Goal: Transaction & Acquisition: Download file/media

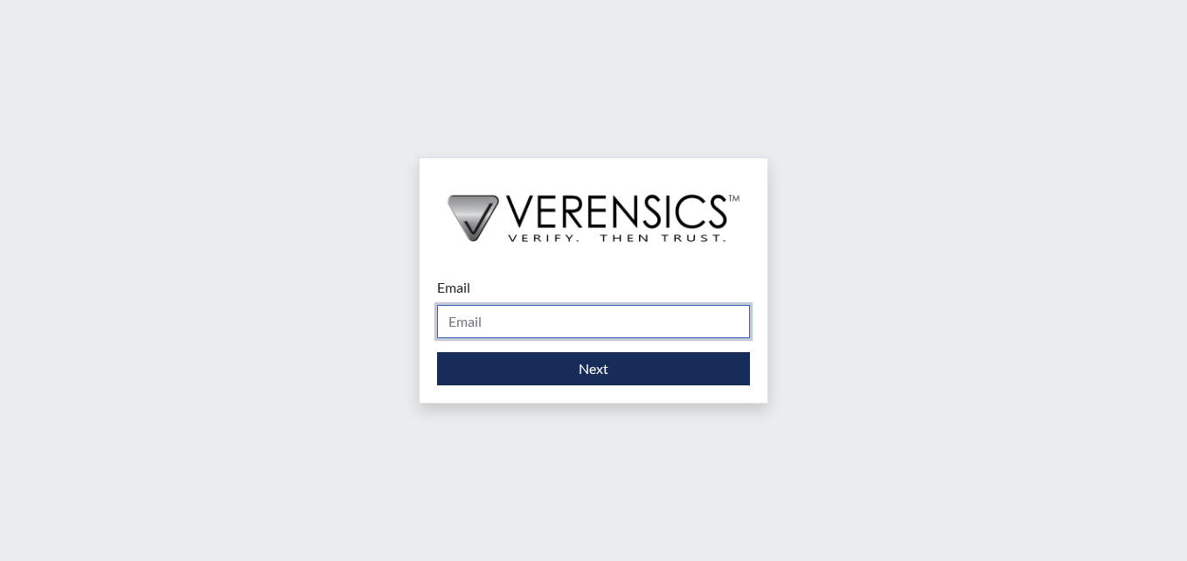
click at [476, 324] on input "Email" at bounding box center [593, 321] width 313 height 33
type input "[PERSON_NAME][EMAIL_ADDRESS][PERSON_NAME][DOMAIN_NAME]"
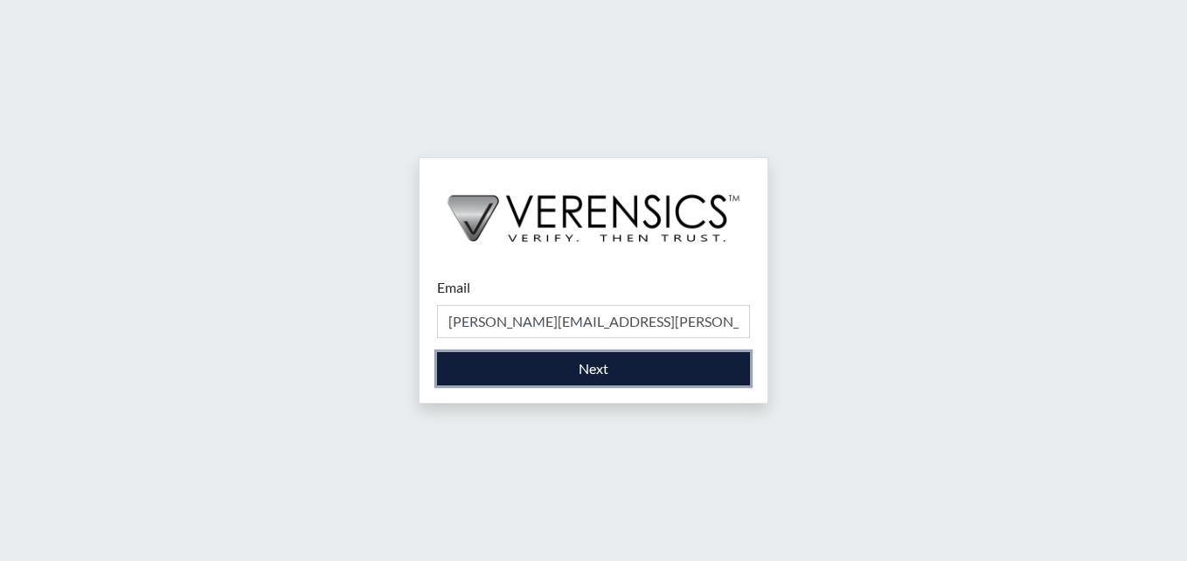
click at [571, 365] on button "Next" at bounding box center [593, 368] width 313 height 33
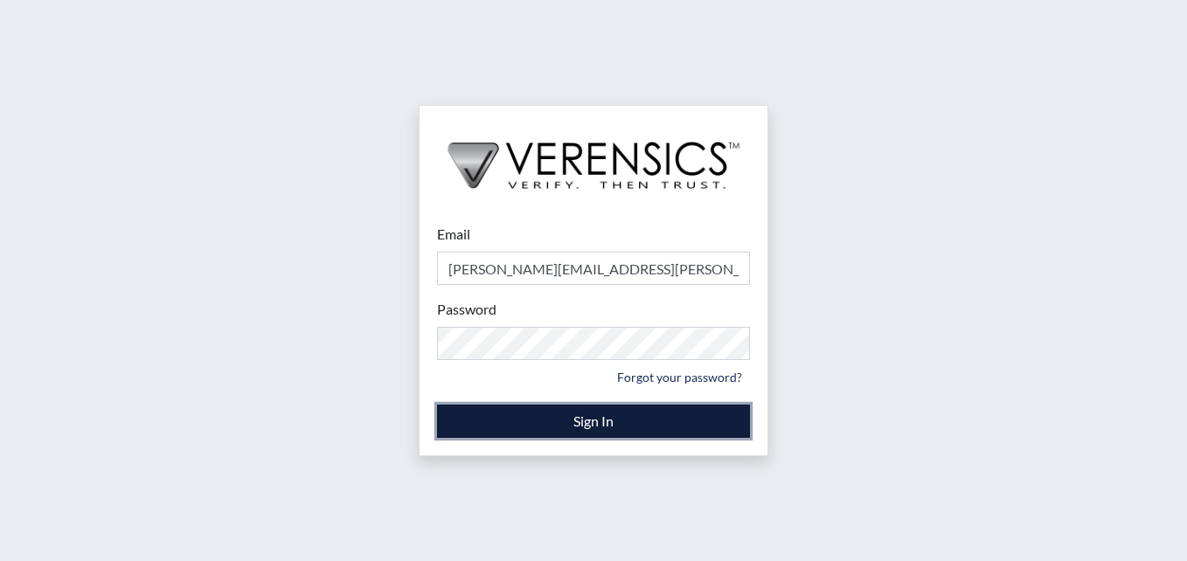
click at [602, 420] on button "Sign In" at bounding box center [593, 421] width 313 height 33
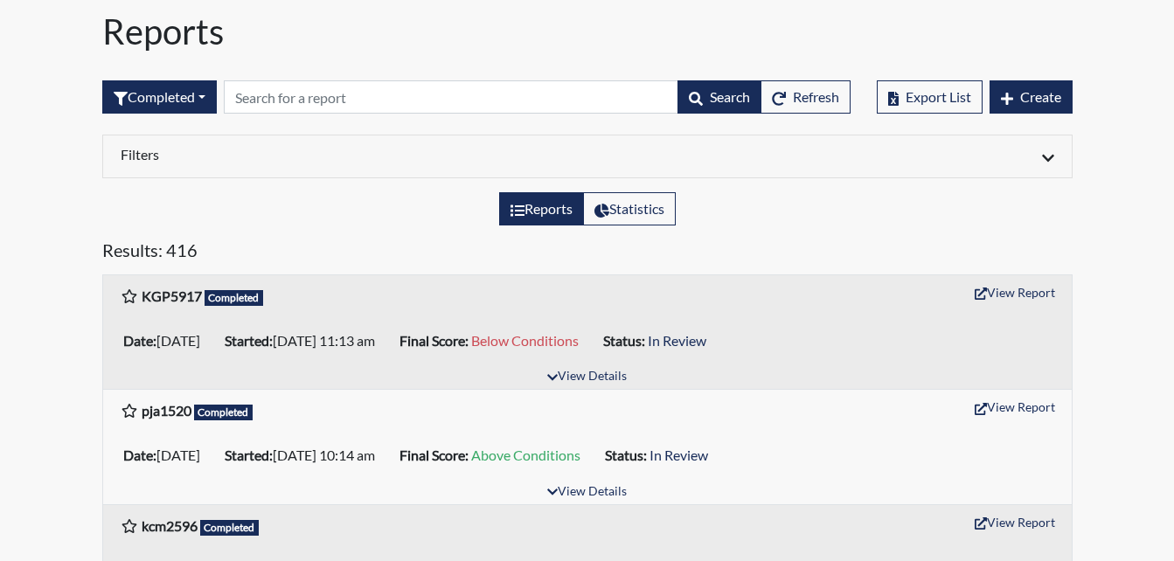
scroll to position [87, 0]
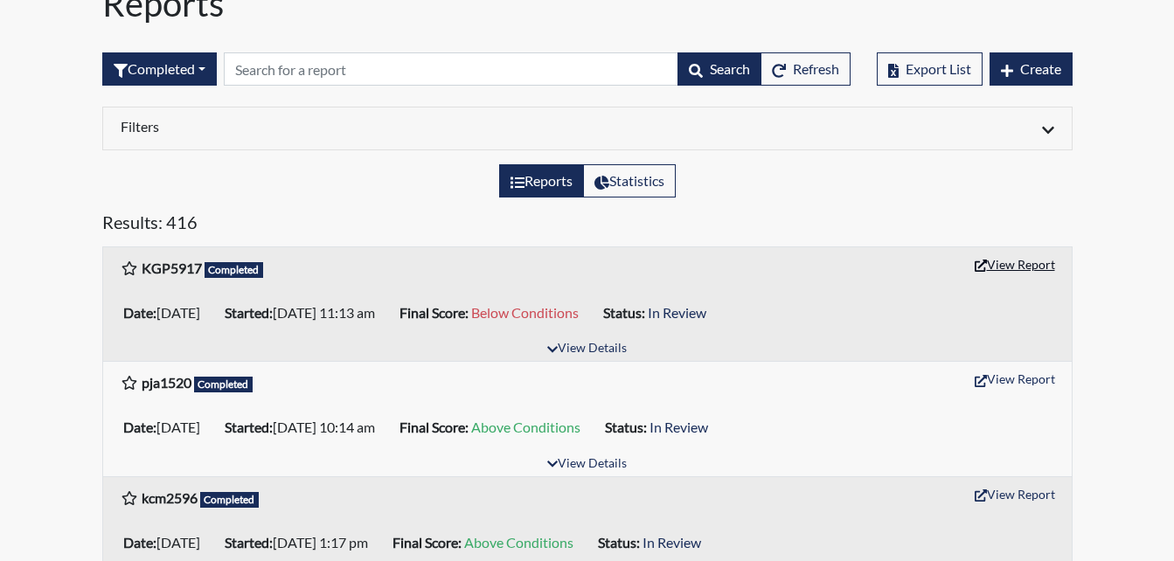
click at [1012, 261] on button "View Report" at bounding box center [1015, 264] width 96 height 27
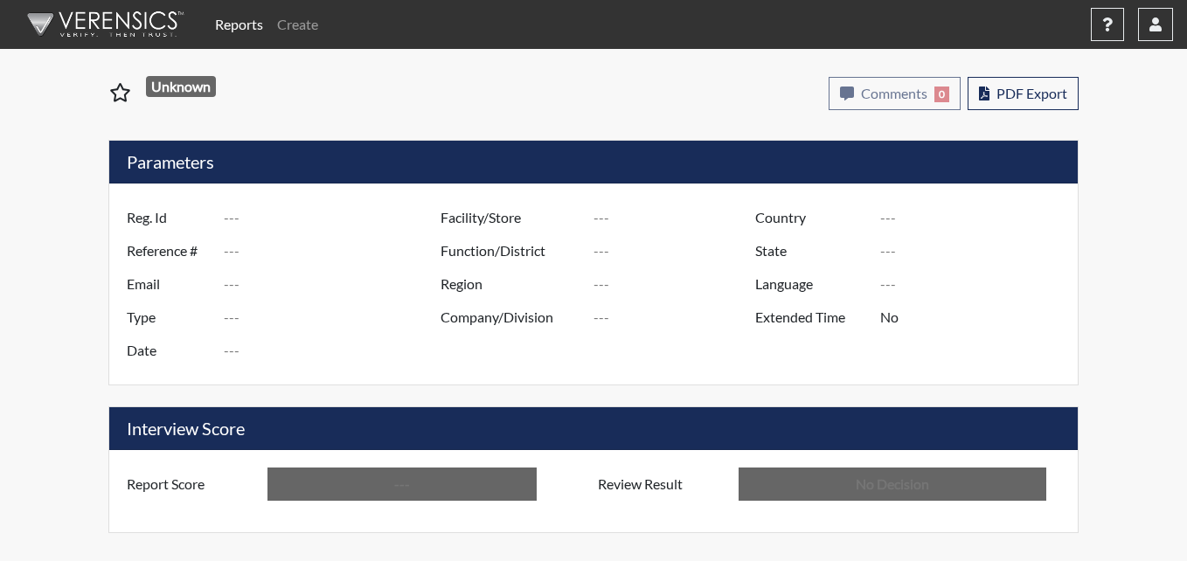
type input "KGP5917"
type input "50795"
type input "---"
type input "Corrections Pre-Employment"
type input "[DATE]"
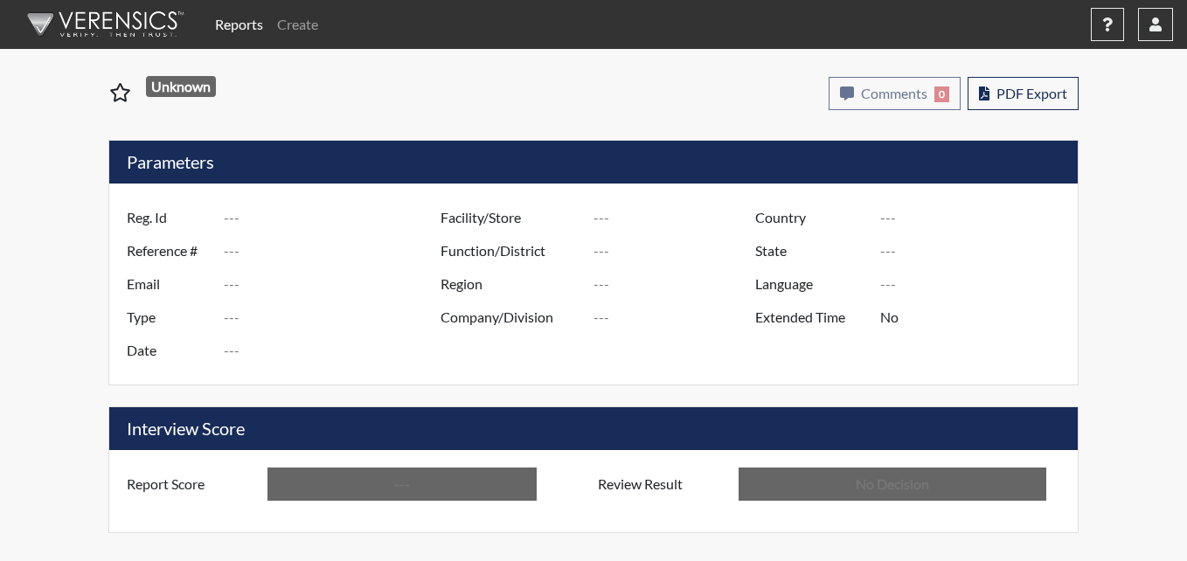
type input "Macon SP"
type input "[GEOGRAPHIC_DATA]"
type input "[US_STATE]"
type input "English"
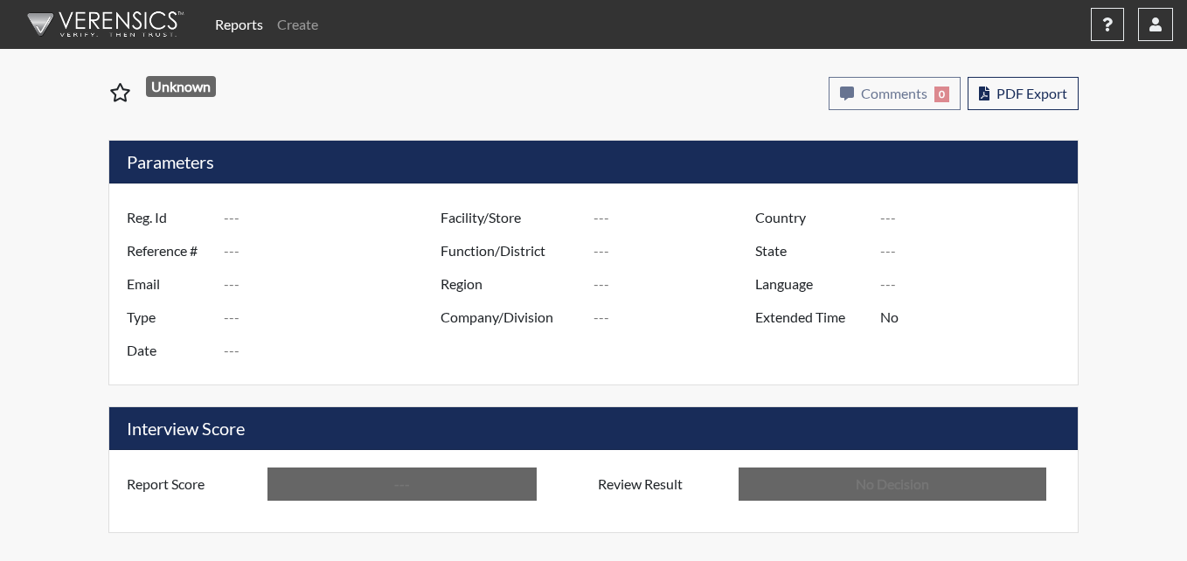
type input "Below Conditions"
type input "In Review"
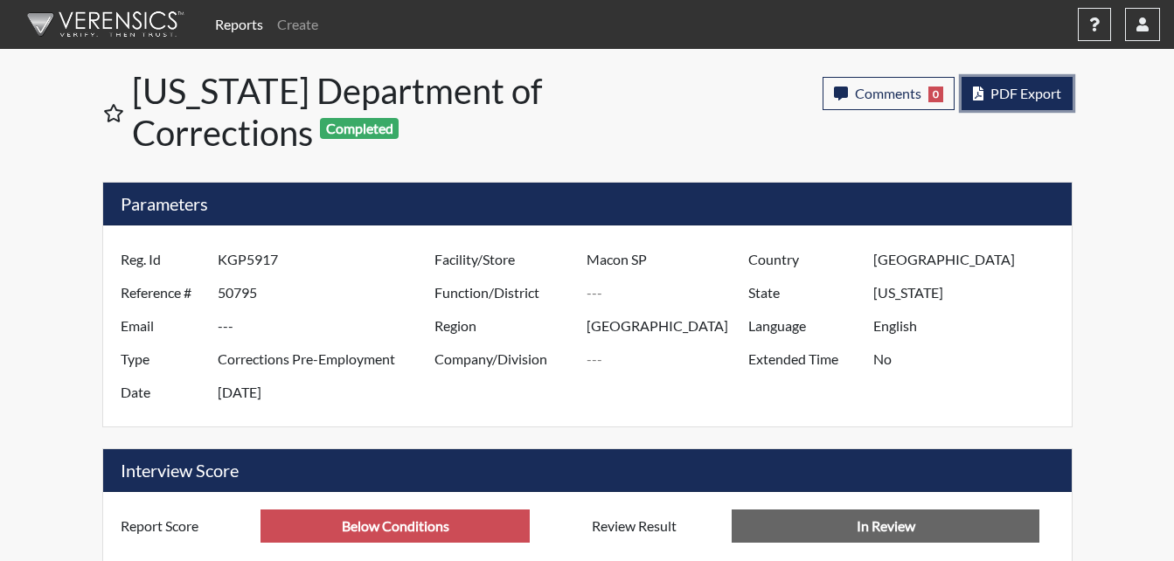
click at [1048, 94] on span "PDF Export" at bounding box center [1026, 93] width 71 height 17
click at [1040, 99] on span "PDF Export" at bounding box center [1026, 93] width 71 height 17
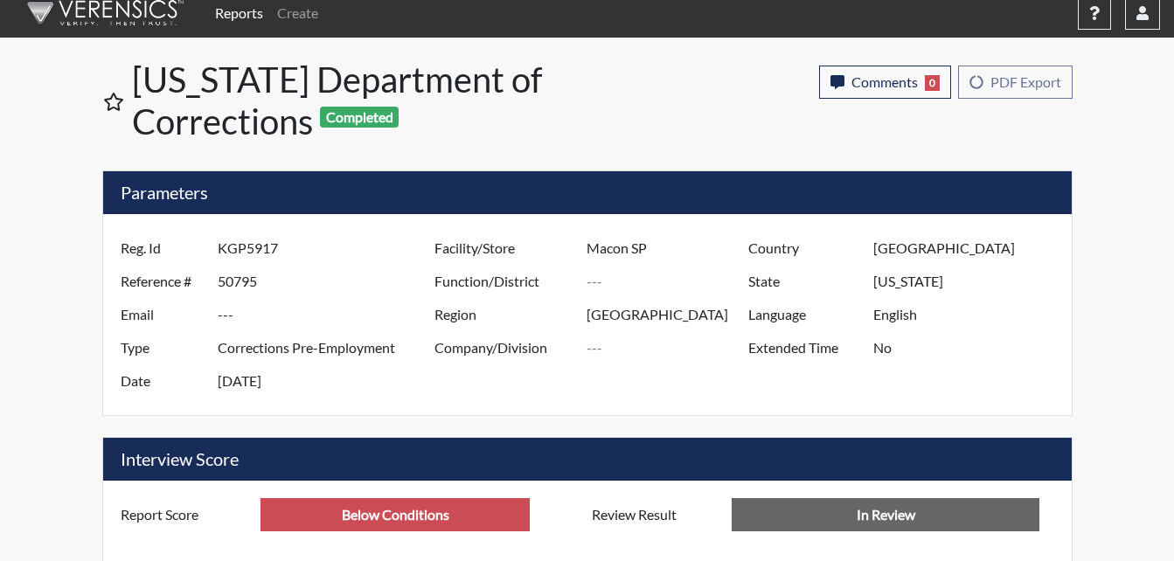
scroll to position [60, 0]
